Goal: Check status: Check status

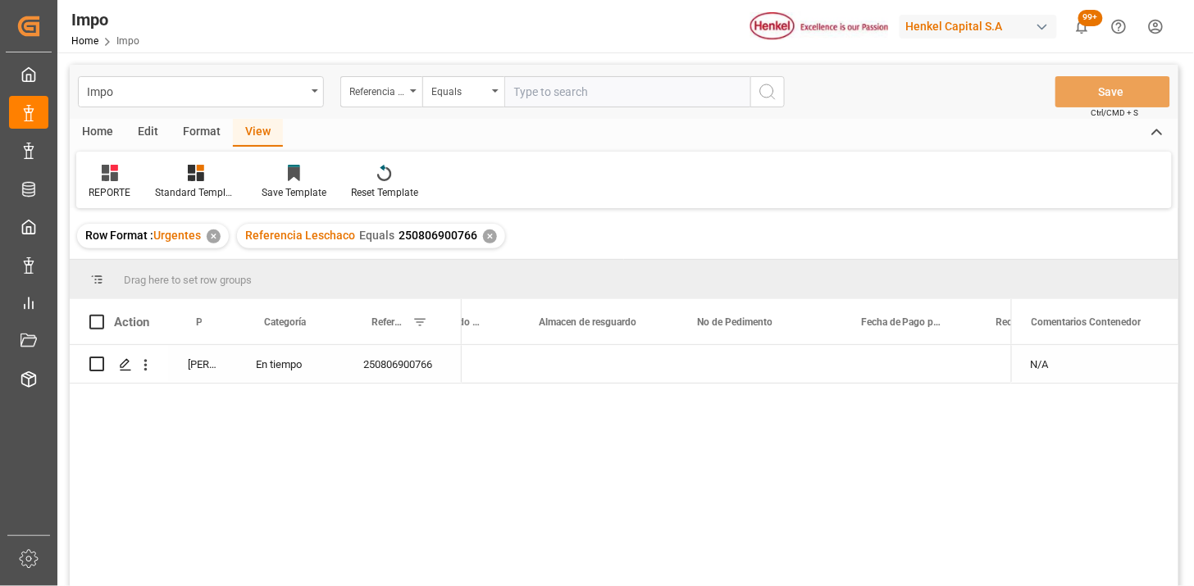
click at [618, 91] on input "text" at bounding box center [627, 91] width 246 height 31
paste input "250815080127"
type input "250815080127"
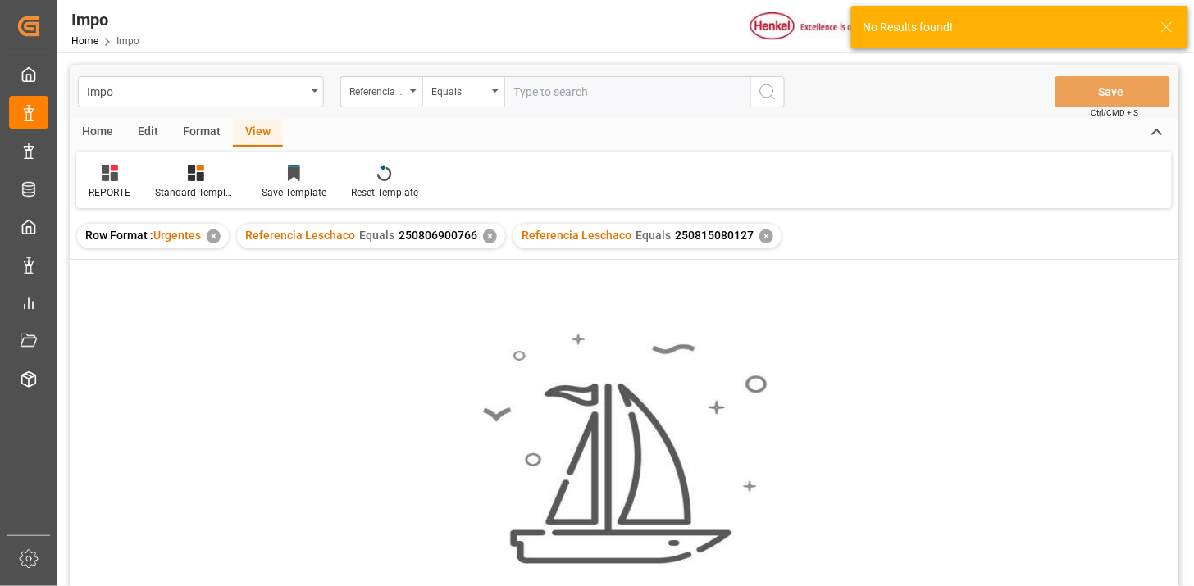
click at [483, 235] on div "✕" at bounding box center [490, 237] width 14 height 14
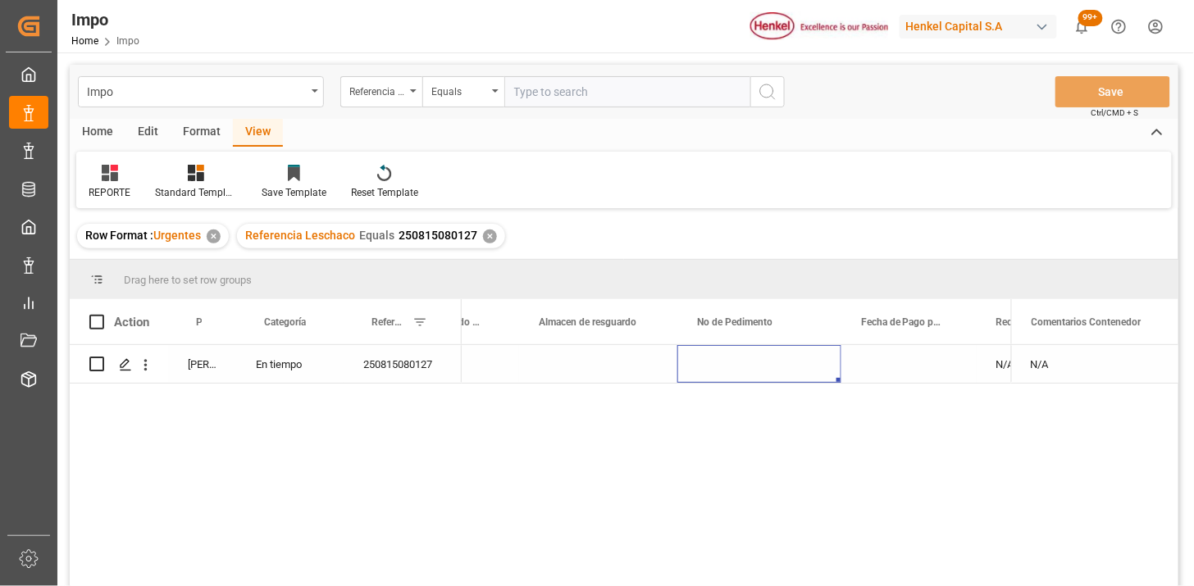
click at [399, 374] on div "250815080127" at bounding box center [403, 364] width 118 height 38
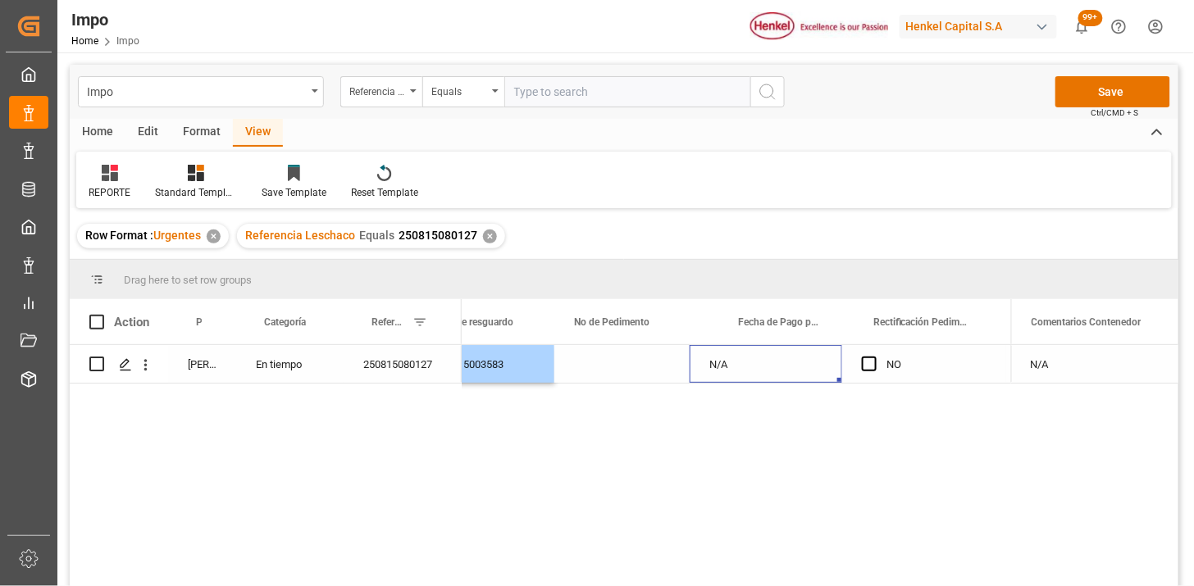
scroll to position [0, 1250]
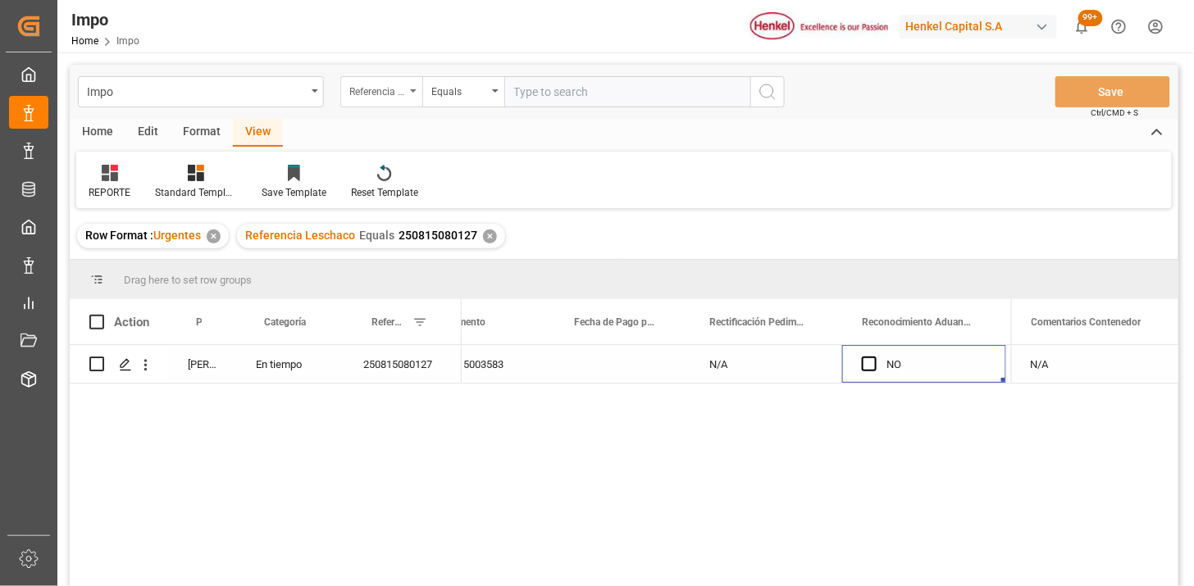
click at [382, 94] on div "Referencia Leschaco" at bounding box center [377, 89] width 56 height 19
type input "bil"
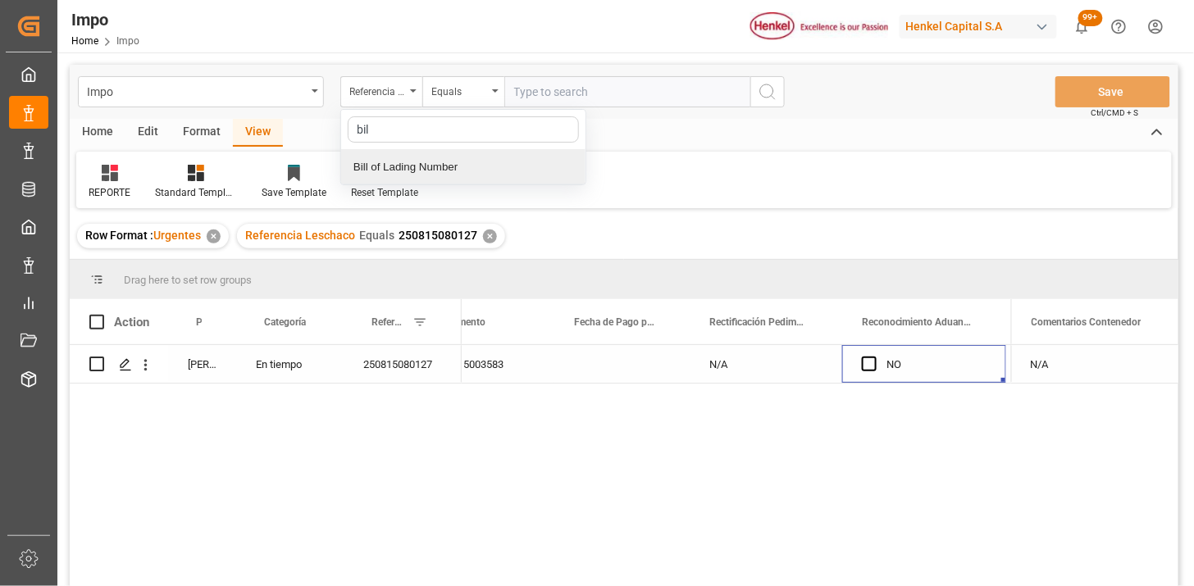
drag, startPoint x: 446, startPoint y: 161, endPoint x: 572, endPoint y: 84, distance: 147.3
click at [454, 158] on div "Bill of Lading Number" at bounding box center [463, 167] width 244 height 34
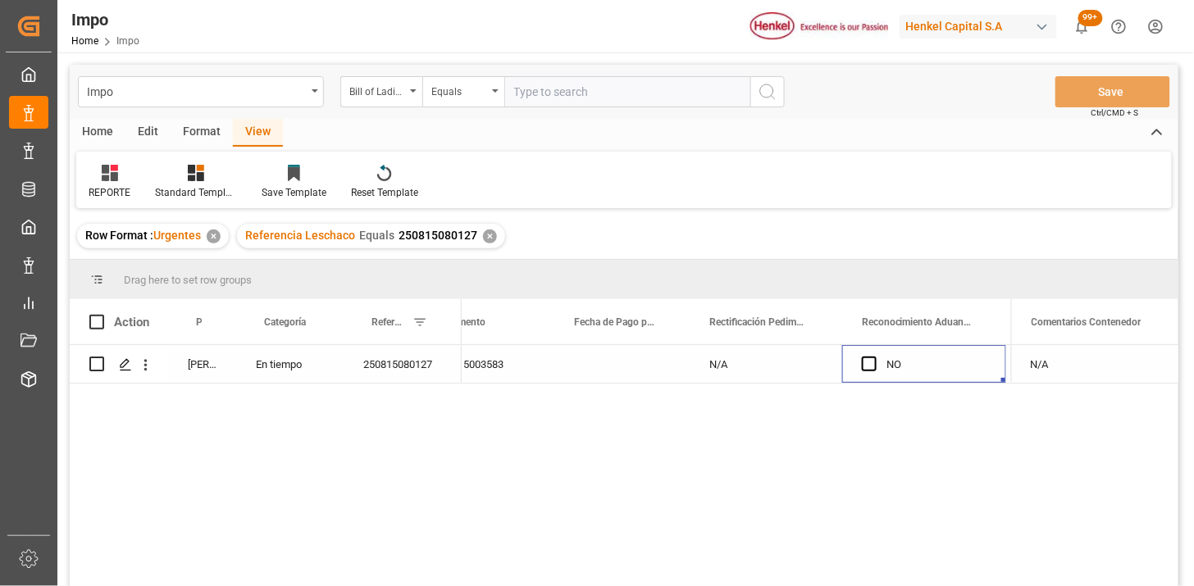
click at [576, 79] on input "text" at bounding box center [627, 91] width 246 height 31
paste input "YOKZLO25072913"
type input "YOKZLO25072913"
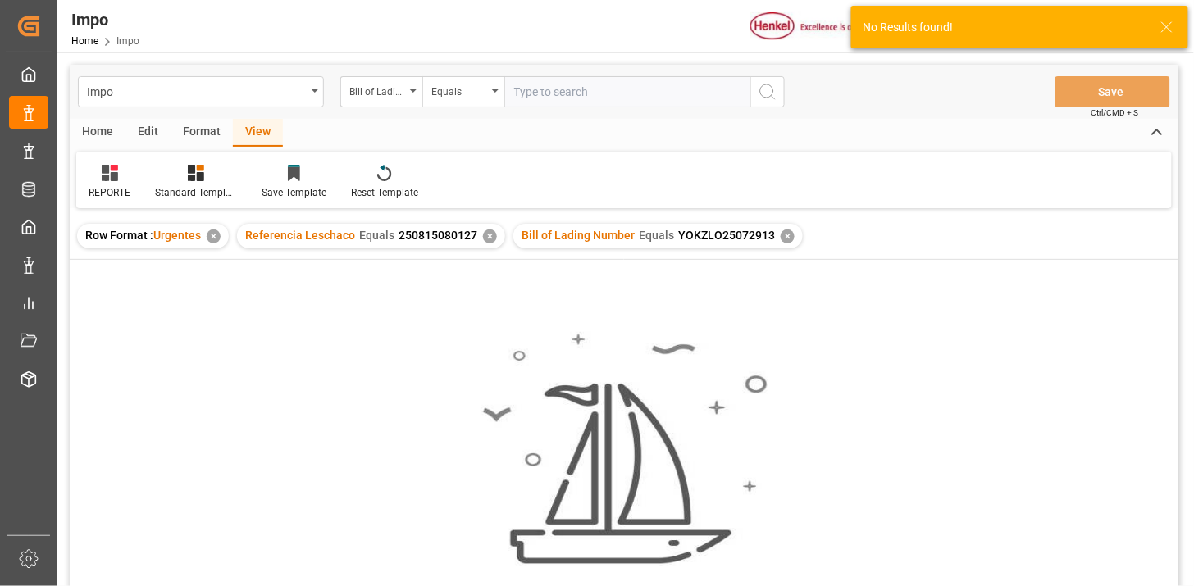
click at [486, 238] on div "✕" at bounding box center [490, 237] width 14 height 14
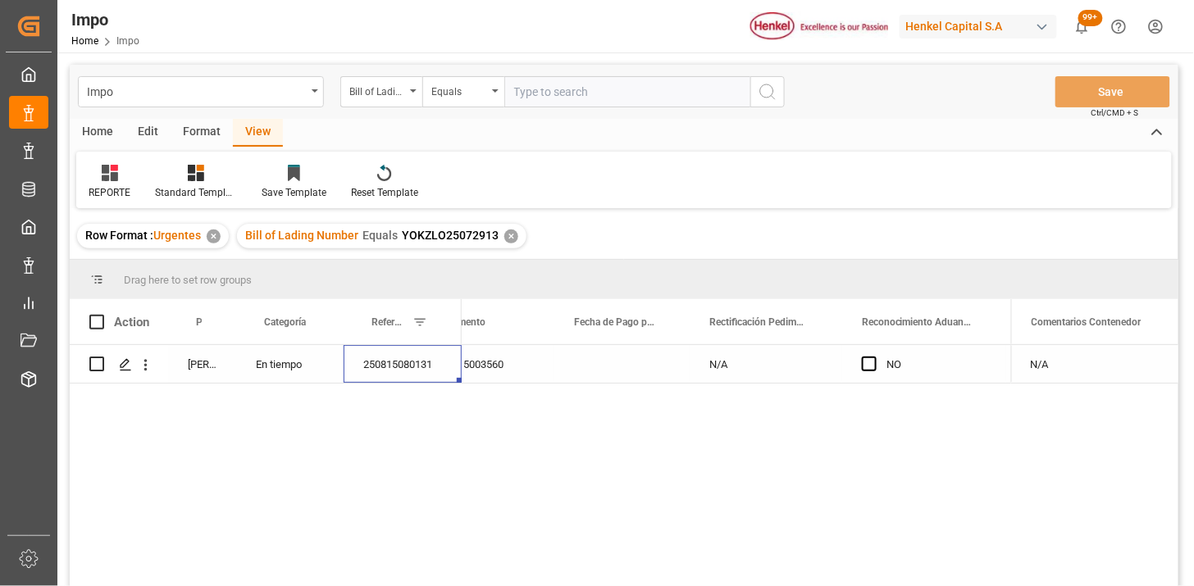
click at [422, 376] on div "250815080131" at bounding box center [403, 364] width 118 height 38
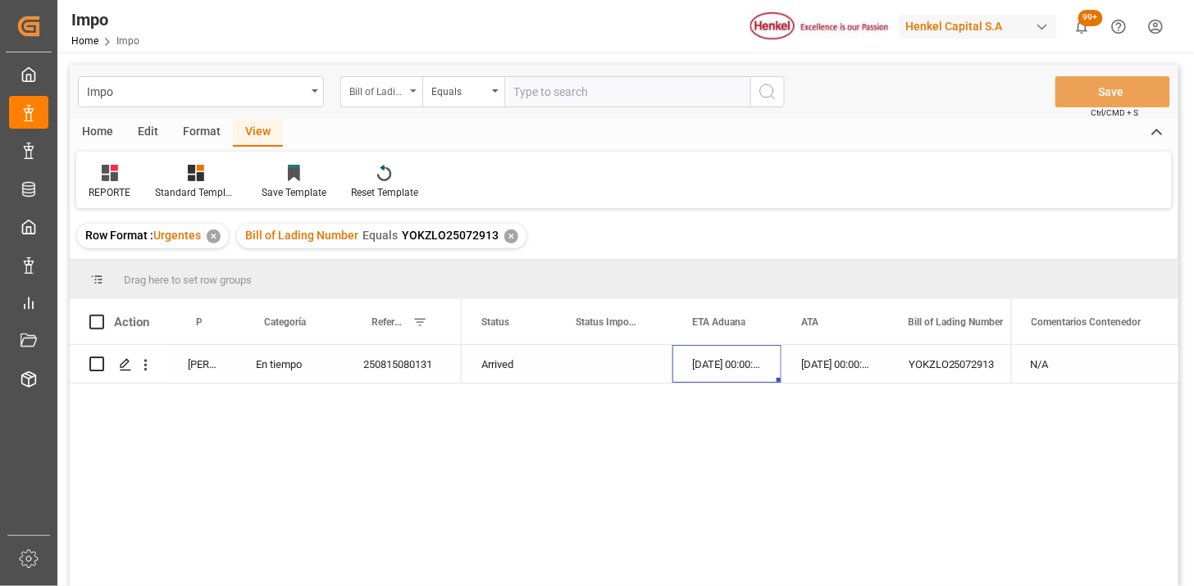
click at [395, 87] on div "Bill of Lading Number" at bounding box center [377, 89] width 56 height 19
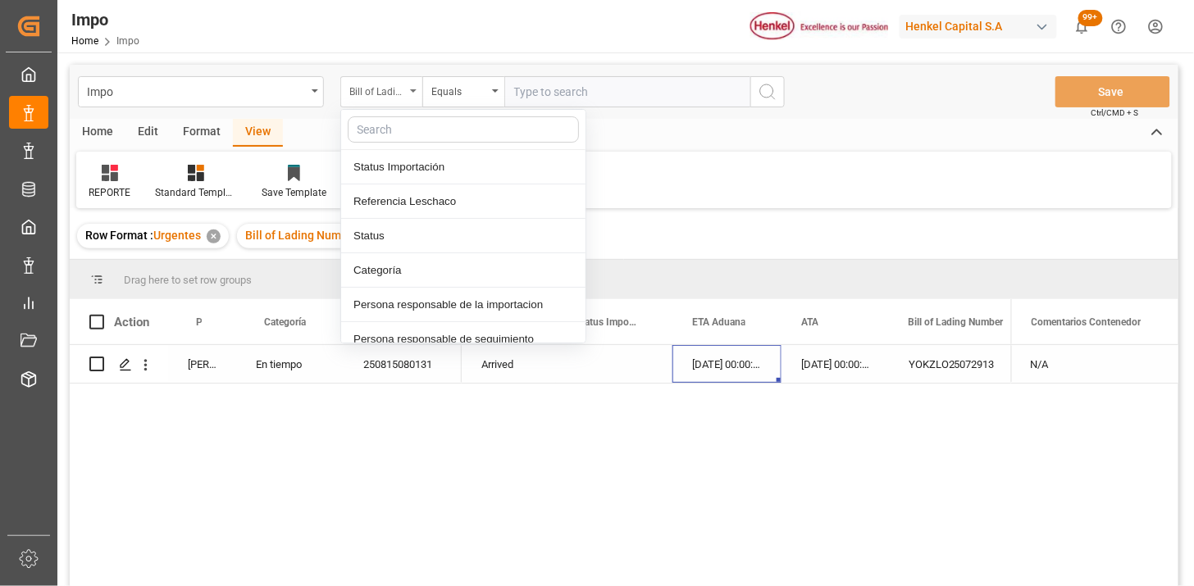
type input "e"
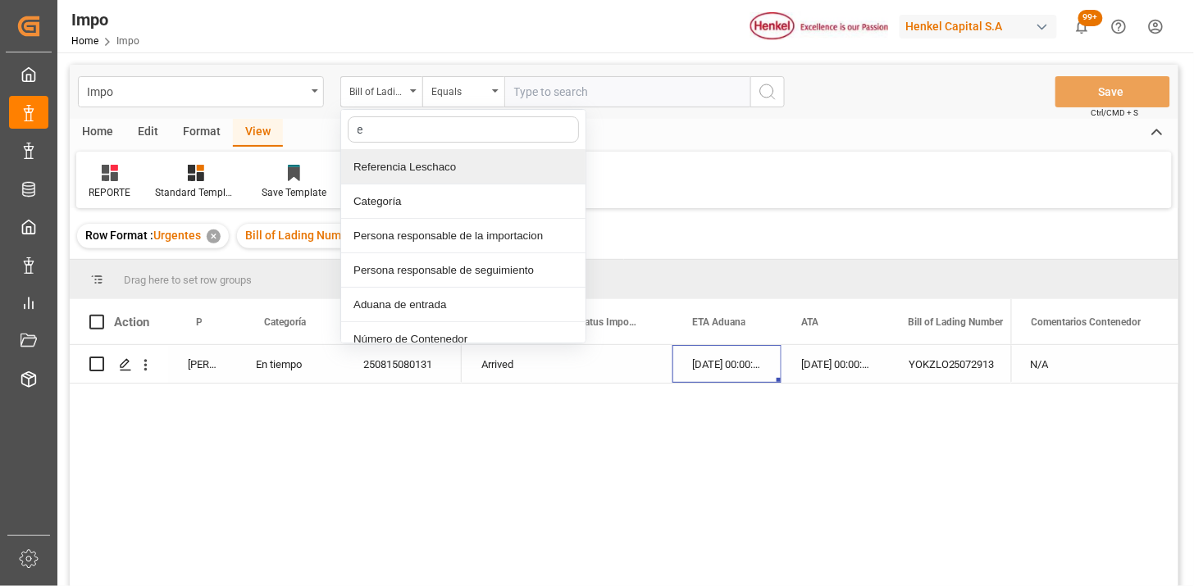
click at [431, 176] on div "Referencia Leschaco" at bounding box center [463, 167] width 244 height 34
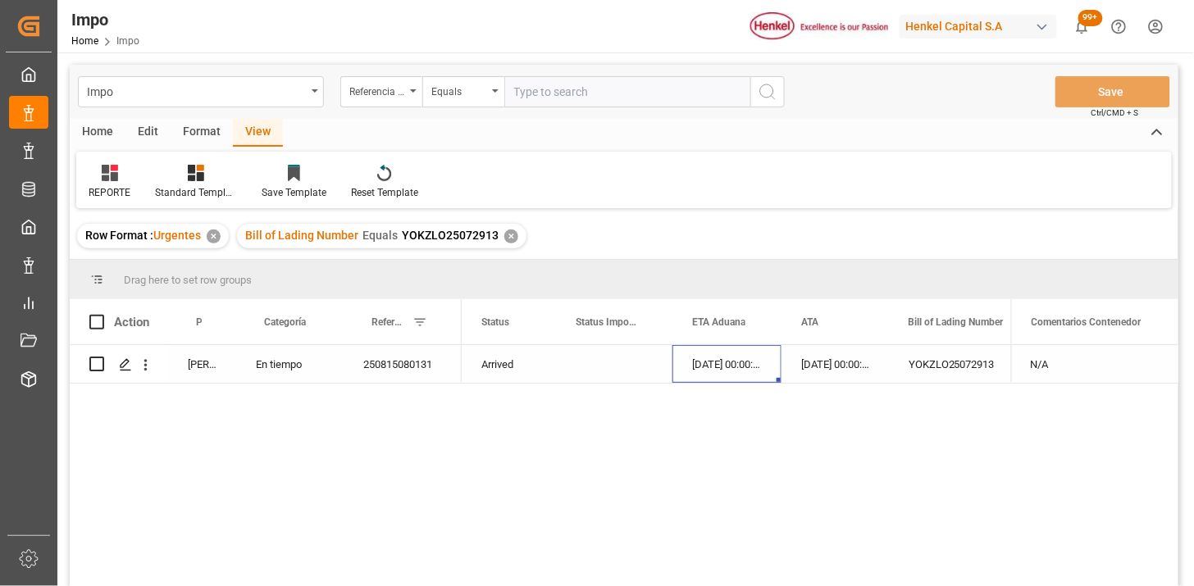
click at [559, 87] on input "text" at bounding box center [627, 91] width 246 height 31
paste input "250815080120"
type input "250815080120"
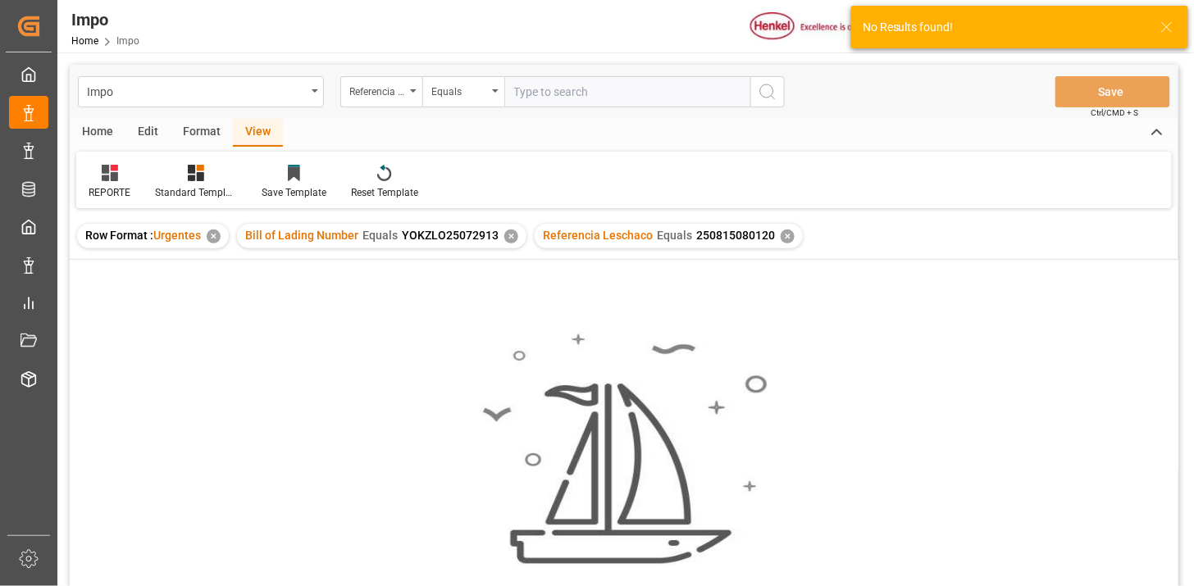
click at [509, 235] on div "✕" at bounding box center [511, 237] width 14 height 14
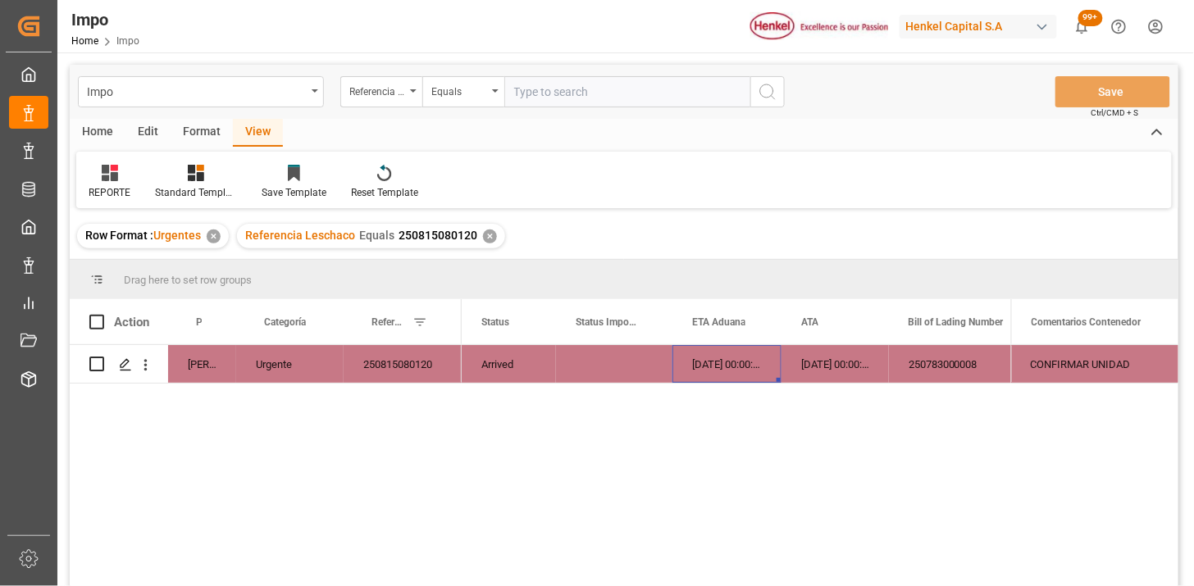
click at [638, 85] on input "text" at bounding box center [627, 91] width 246 height 31
paste input "250806900788"
paste input "8"
type input "250806900788"
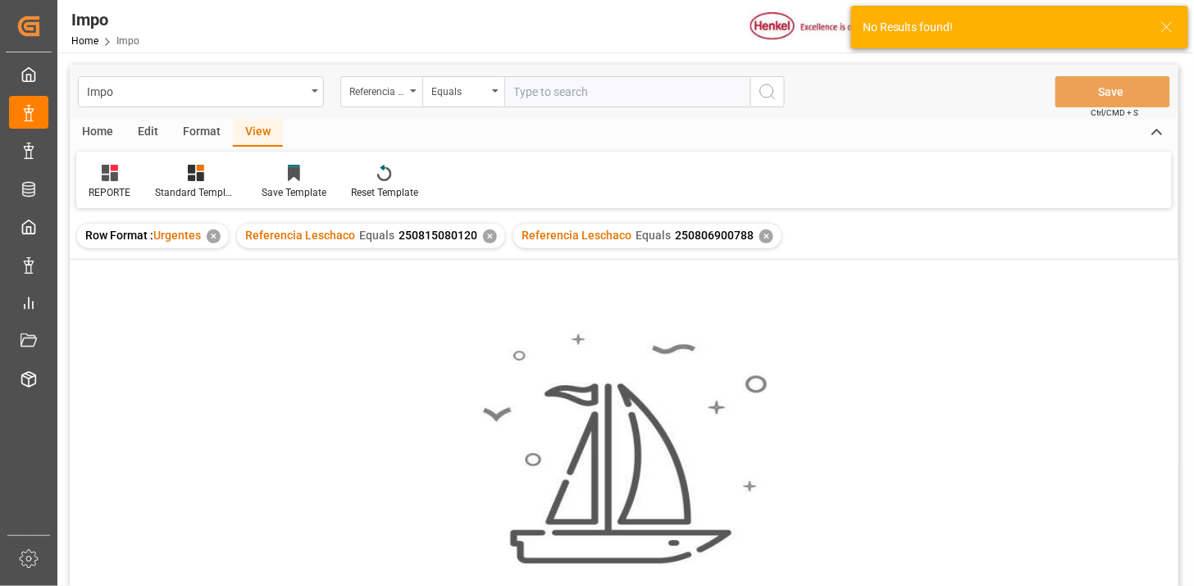
click at [485, 235] on div "✕" at bounding box center [490, 237] width 14 height 14
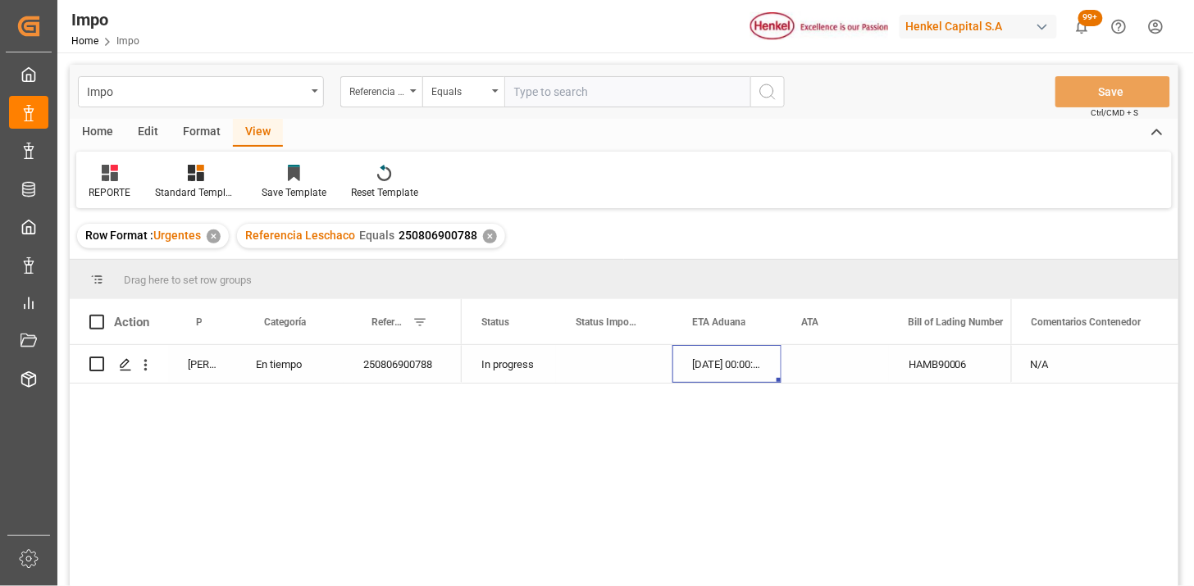
click at [438, 373] on div "250806900788" at bounding box center [403, 364] width 118 height 38
click at [839, 354] on div "Press SPACE to select this row." at bounding box center [835, 364] width 107 height 38
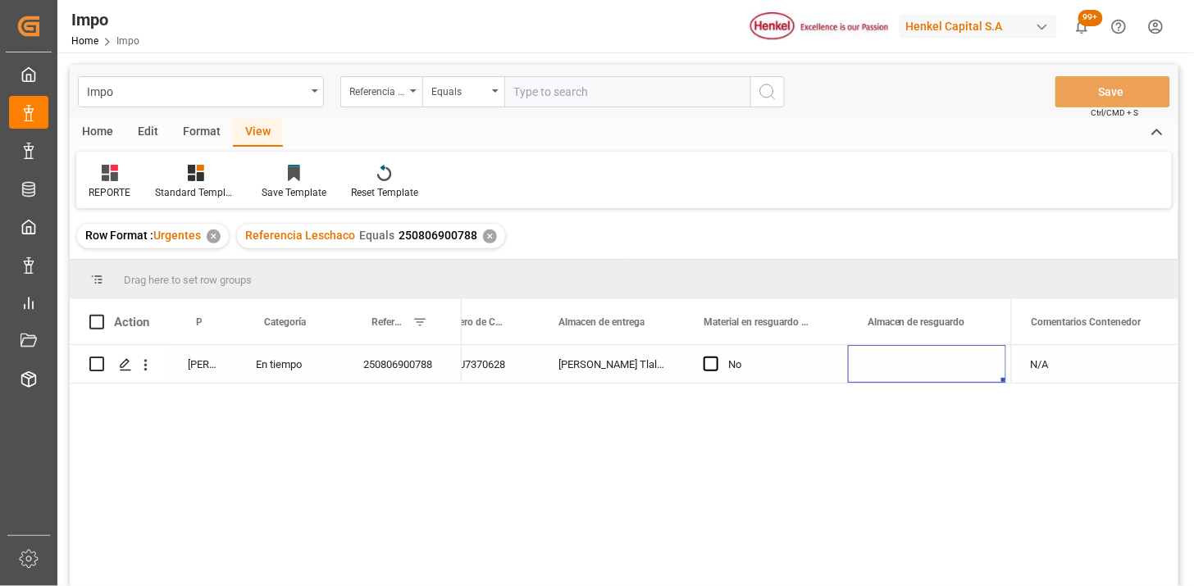
scroll to position [0, 798]
click at [540, 94] on input "text" at bounding box center [627, 91] width 246 height 31
paste input "250806900504"
type input "250806900504"
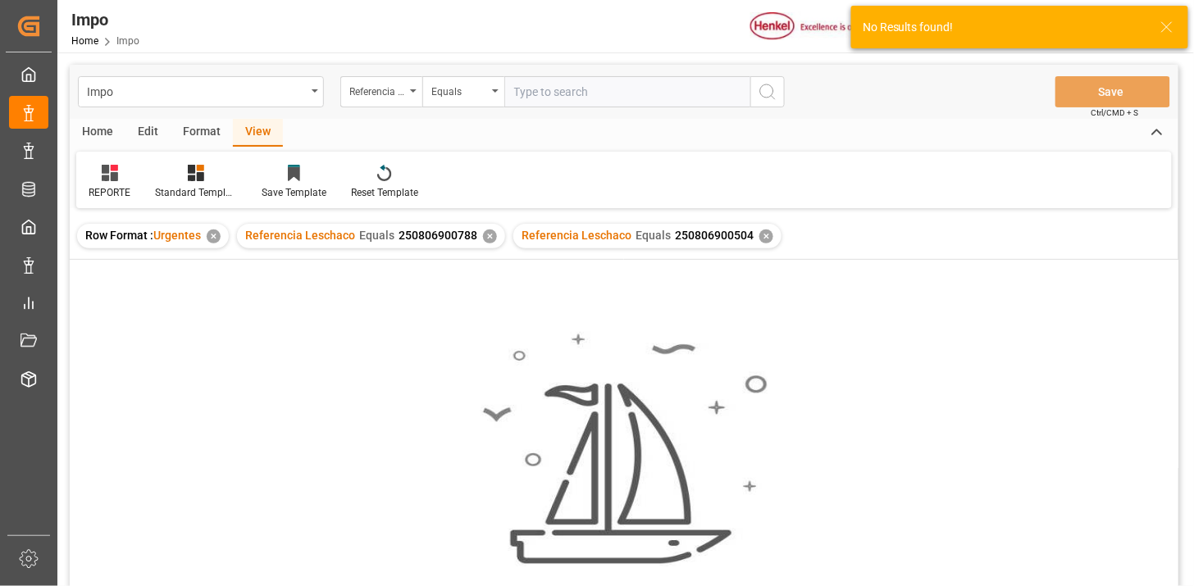
click at [491, 242] on div "Referencia Leschaco Equals 250806900788 ✕" at bounding box center [371, 236] width 268 height 25
click at [483, 235] on div "✕" at bounding box center [490, 237] width 14 height 14
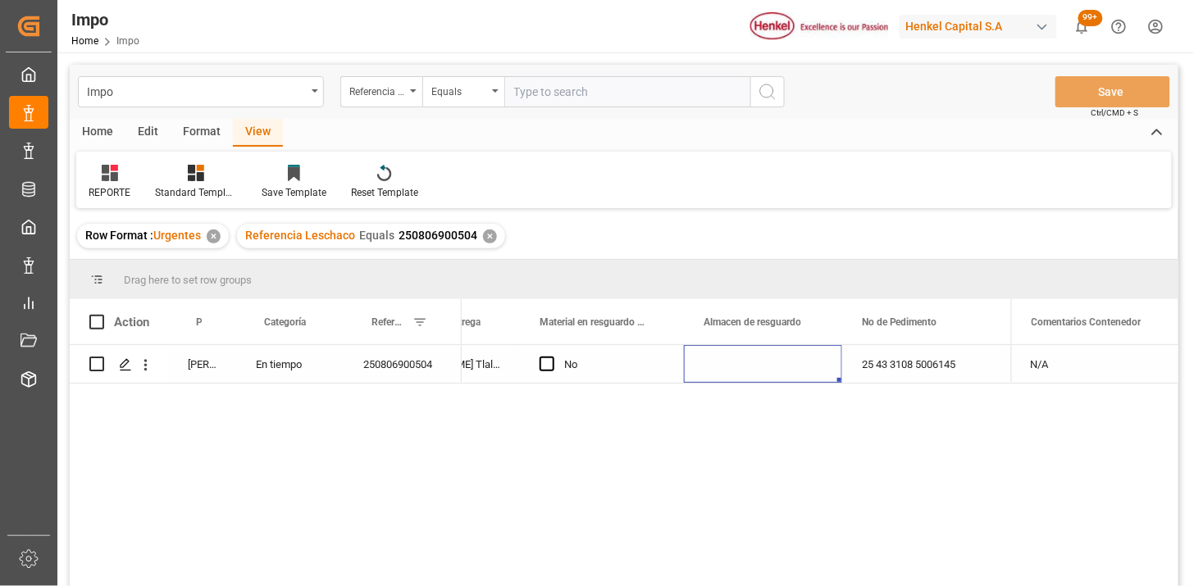
click at [791, 375] on div "Press SPACE to select this row." at bounding box center [763, 364] width 158 height 38
